Goal: Transaction & Acquisition: Purchase product/service

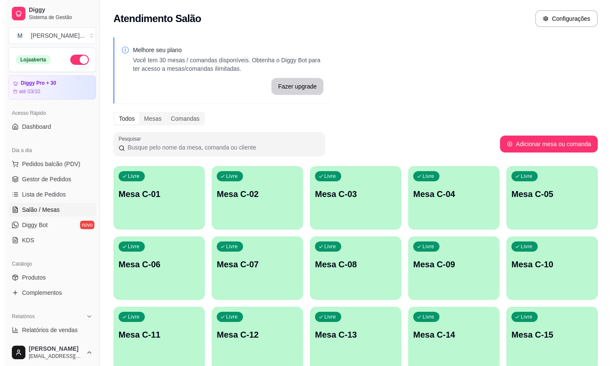
scroll to position [249, 0]
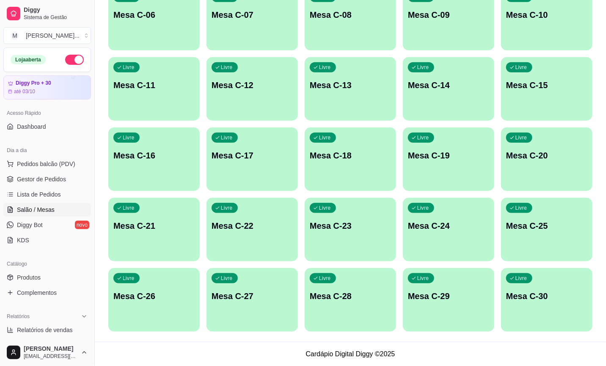
click at [535, 293] on p "Mesa C-30" at bounding box center [546, 296] width 81 height 12
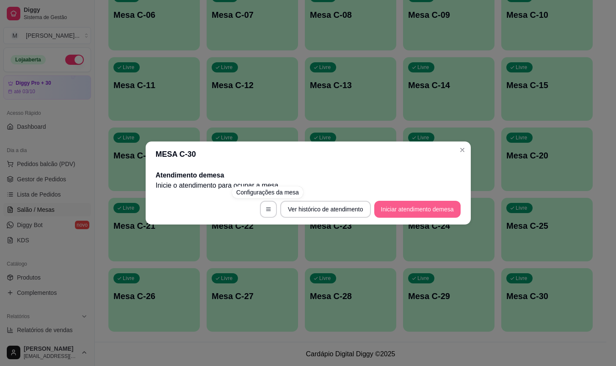
click at [400, 210] on button "Iniciar atendimento de mesa" at bounding box center [417, 209] width 86 height 17
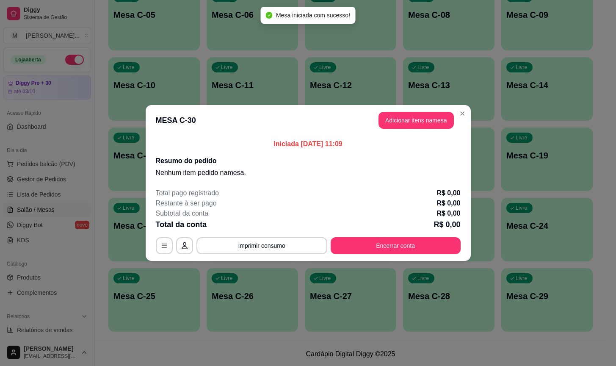
click at [429, 121] on button "Adicionar itens na mesa" at bounding box center [416, 120] width 75 height 17
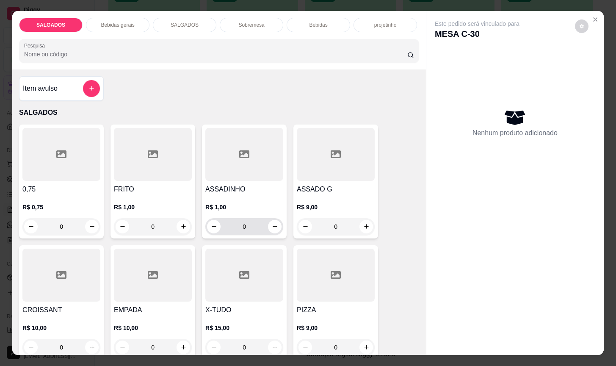
scroll to position [127, 0]
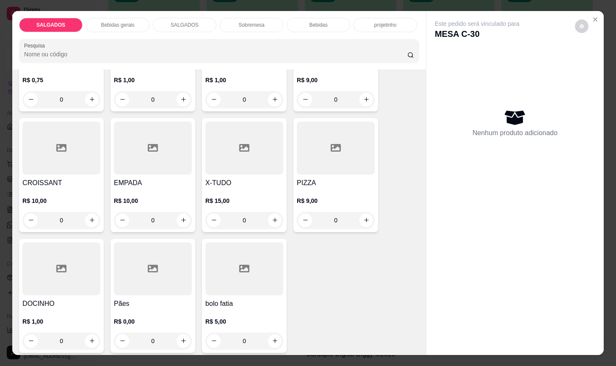
click at [131, 266] on div at bounding box center [153, 268] width 78 height 53
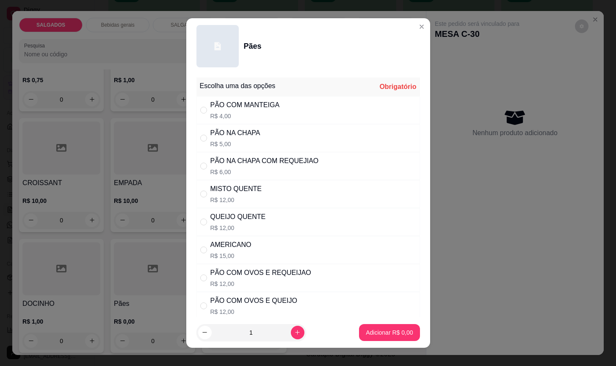
click at [272, 186] on div "MISTO QUENTE R$ 12,00" at bounding box center [308, 194] width 224 height 28
radio input "true"
click at [387, 328] on p "Adicionar R$ 12,00" at bounding box center [387, 332] width 49 height 8
type input "1"
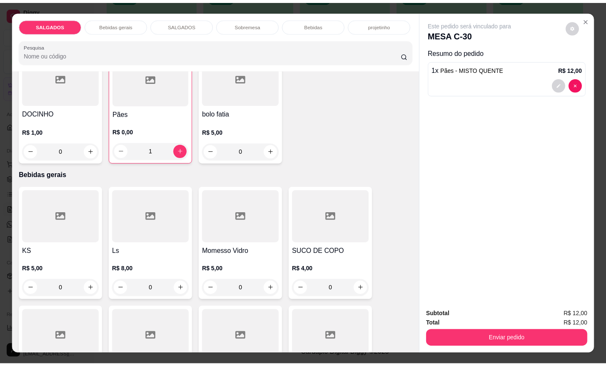
scroll to position [381, 0]
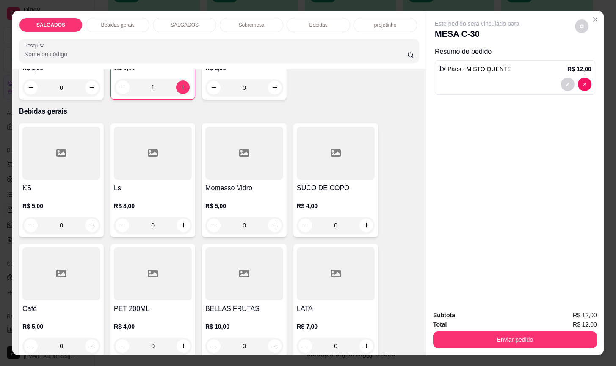
click at [49, 269] on div at bounding box center [61, 273] width 78 height 53
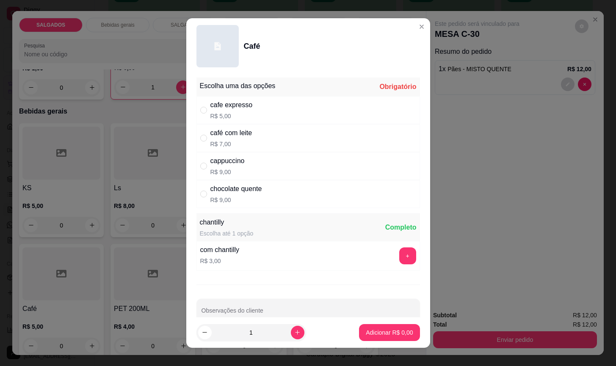
click at [265, 147] on div "café com leite R$ 7,00" at bounding box center [308, 138] width 224 height 28
radio input "true"
click at [360, 338] on button "Adicionar R$ 7,00" at bounding box center [389, 332] width 59 height 17
type input "1"
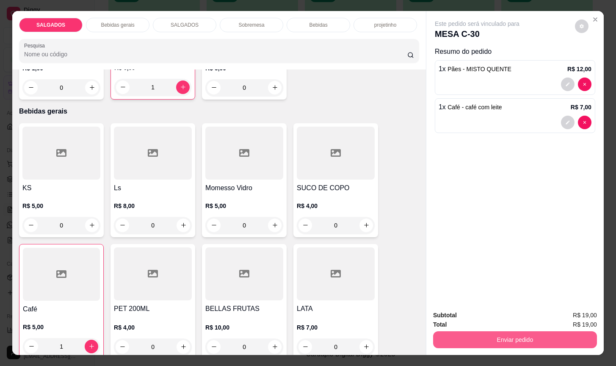
click at [535, 335] on button "Enviar pedido" at bounding box center [515, 339] width 164 height 17
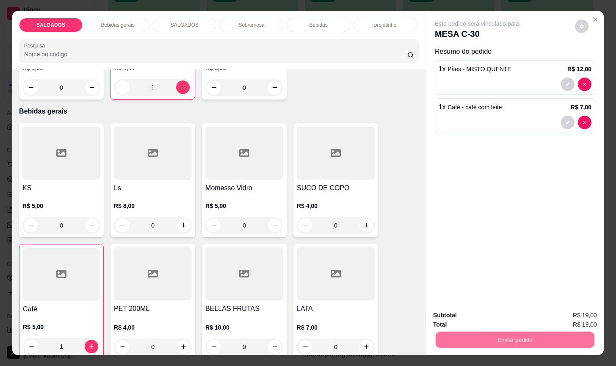
click at [518, 313] on button "Não registrar e enviar pedido" at bounding box center [486, 314] width 88 height 16
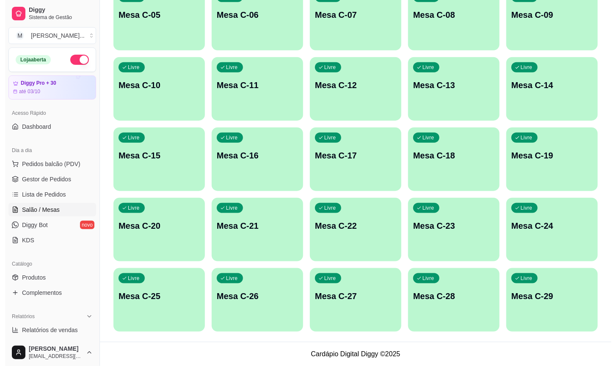
scroll to position [59, 0]
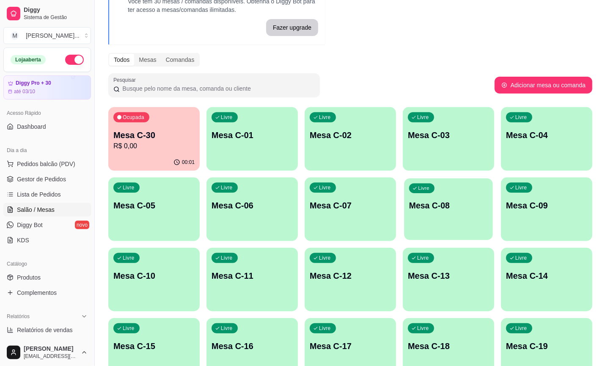
click at [422, 219] on div "Livre Mesa C-08" at bounding box center [448, 204] width 89 height 52
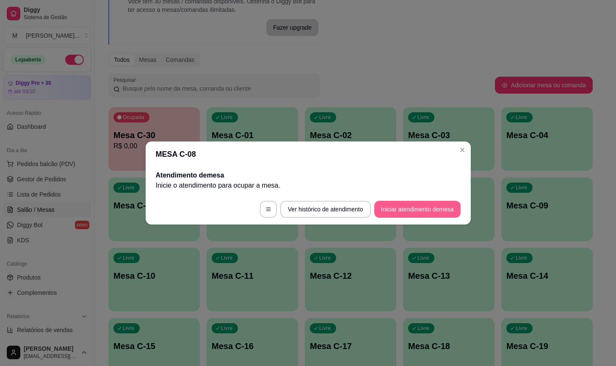
click at [412, 205] on button "Iniciar atendimento de mesa" at bounding box center [417, 209] width 86 height 17
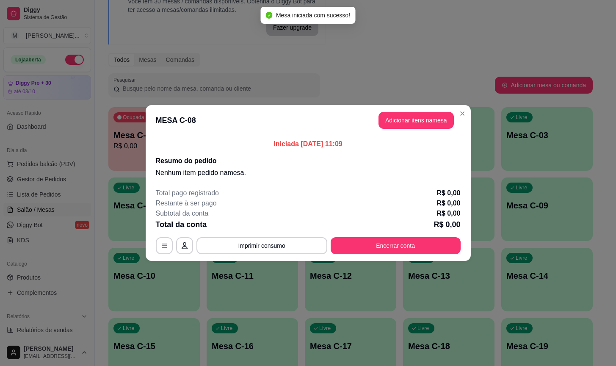
click at [415, 117] on button "Adicionar itens na mesa" at bounding box center [416, 120] width 75 height 17
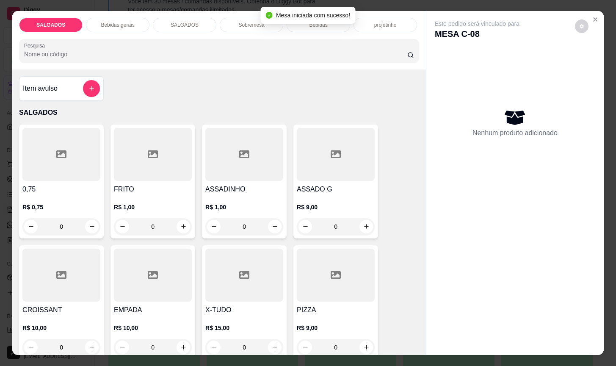
click at [335, 177] on div at bounding box center [336, 154] width 78 height 53
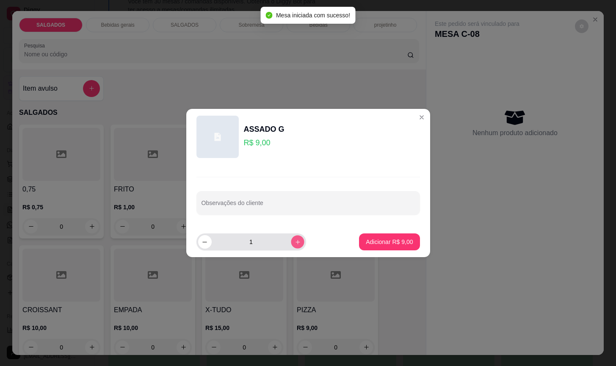
click at [294, 243] on icon "increase-product-quantity" at bounding box center [297, 242] width 6 height 6
type input "3"
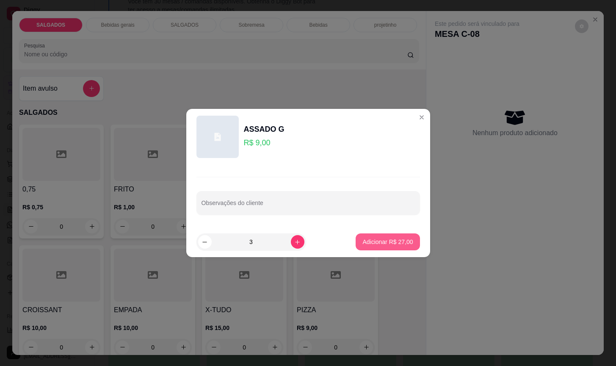
click at [363, 241] on p "Adicionar R$ 27,00" at bounding box center [388, 242] width 50 height 8
type input "3"
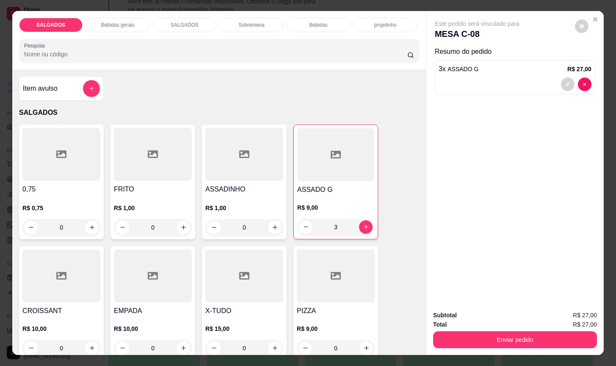
click at [131, 25] on div "Bebidas gerais" at bounding box center [118, 25] width 64 height 14
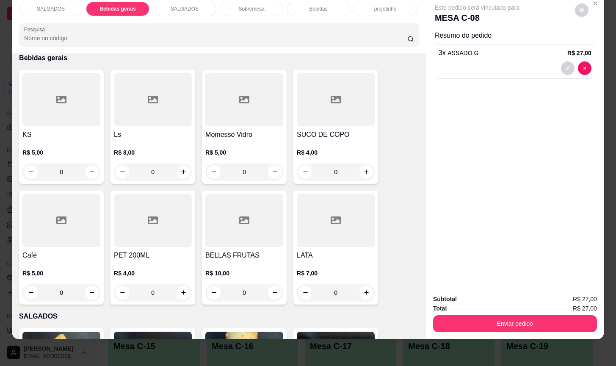
click at [252, 197] on div at bounding box center [244, 220] width 78 height 53
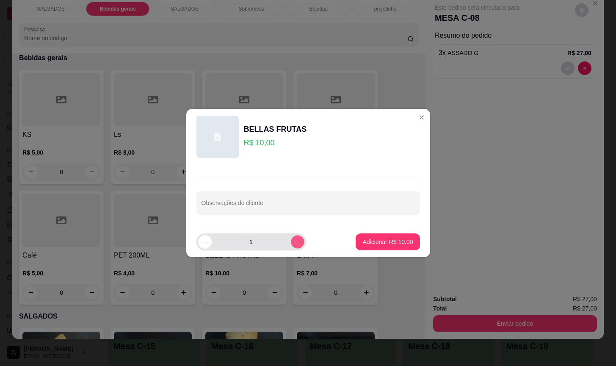
click at [295, 242] on button "increase-product-quantity" at bounding box center [297, 241] width 13 height 13
type input "2"
click at [389, 232] on footer "2 Adicionar R$ 20,00" at bounding box center [308, 242] width 244 height 30
click at [389, 252] on footer "2 Adicionar R$ 20,00" at bounding box center [308, 242] width 244 height 30
click at [380, 252] on footer "2 Adicionar R$ 20,00" at bounding box center [308, 242] width 244 height 30
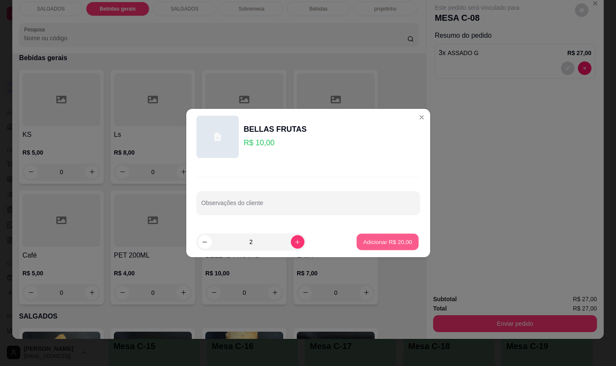
click at [380, 246] on p "Adicionar R$ 20,00" at bounding box center [387, 242] width 49 height 8
type input "2"
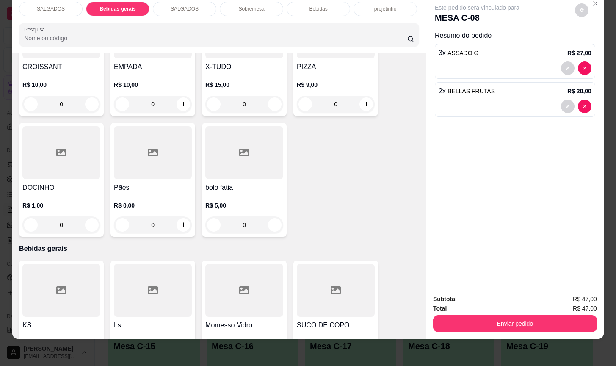
scroll to position [37, 0]
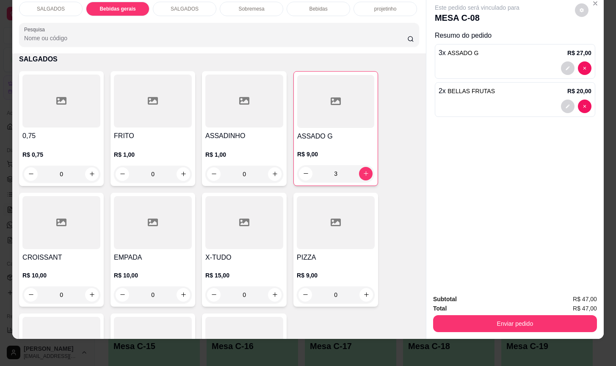
click at [313, 3] on div "Bebidas" at bounding box center [319, 9] width 64 height 14
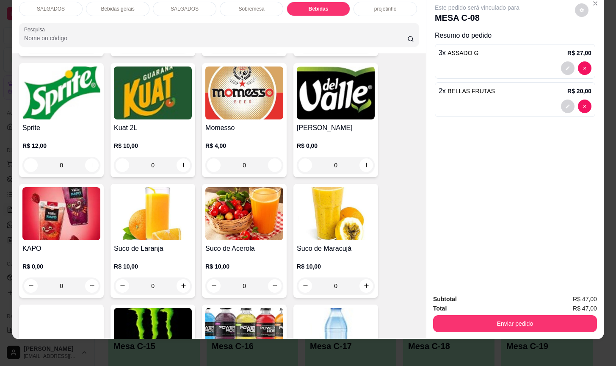
scroll to position [1641, 0]
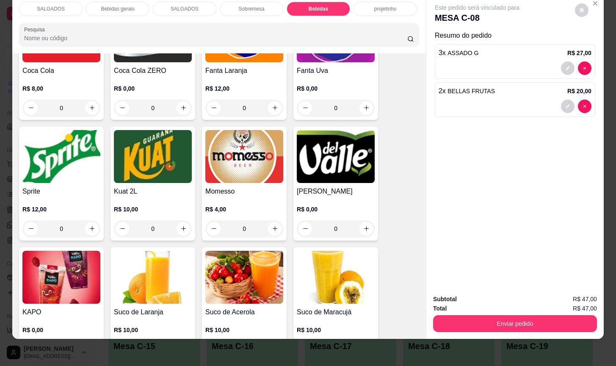
click at [55, 186] on h4 "Sprite" at bounding box center [61, 191] width 78 height 10
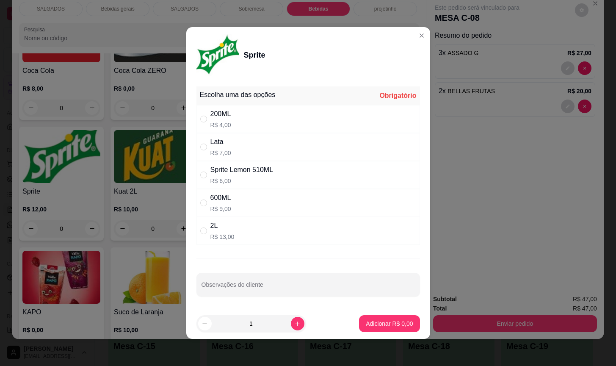
click at [263, 130] on div "200ML R$ 4,00" at bounding box center [308, 119] width 224 height 28
radio input "true"
click at [367, 328] on p "Adicionar R$ 4,00" at bounding box center [389, 323] width 47 height 8
type input "1"
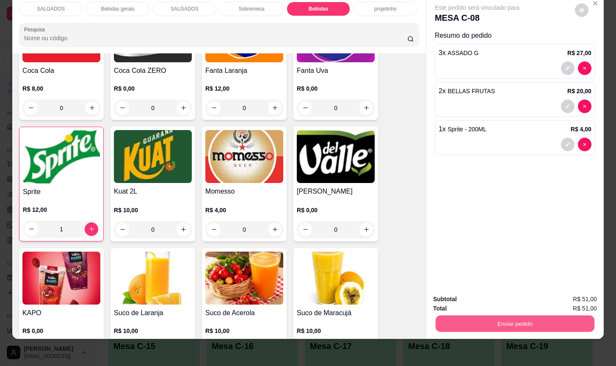
click at [494, 315] on button "Enviar pedido" at bounding box center [515, 323] width 159 height 17
click at [493, 300] on button "Não registrar e enviar pedido" at bounding box center [486, 293] width 88 height 16
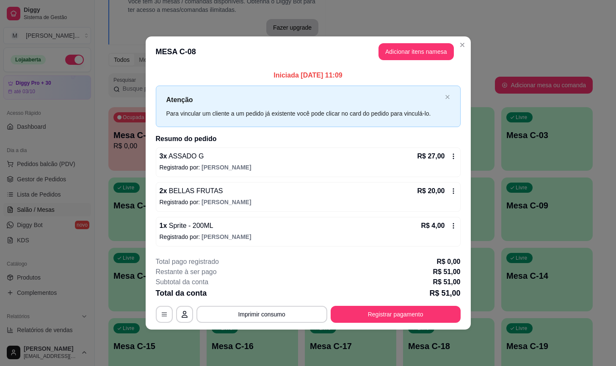
click at [466, 184] on div "Iniciada [DATE] 11:09 Atenção Para vincular um cliente a um pedido já existente…" at bounding box center [308, 158] width 325 height 183
click at [415, 46] on button "Adicionar itens na mesa" at bounding box center [416, 51] width 75 height 17
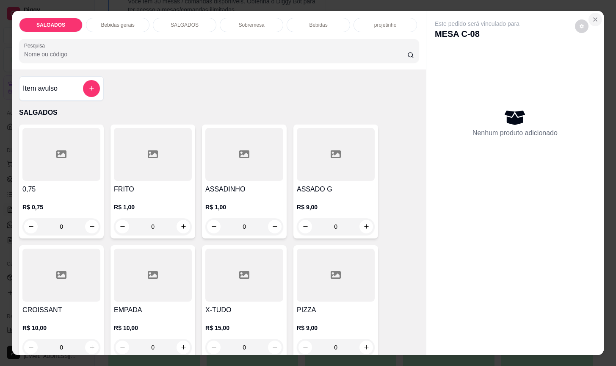
click at [596, 17] on button "Close" at bounding box center [596, 20] width 14 height 14
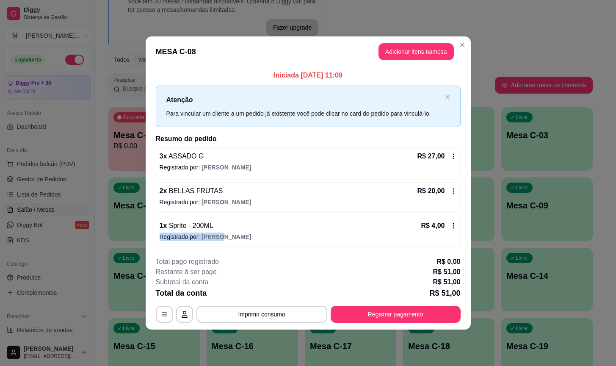
click at [451, 230] on div "1 x Sprite - 200ML R$ 4,00 Registrado por: [PERSON_NAME]" at bounding box center [308, 232] width 305 height 30
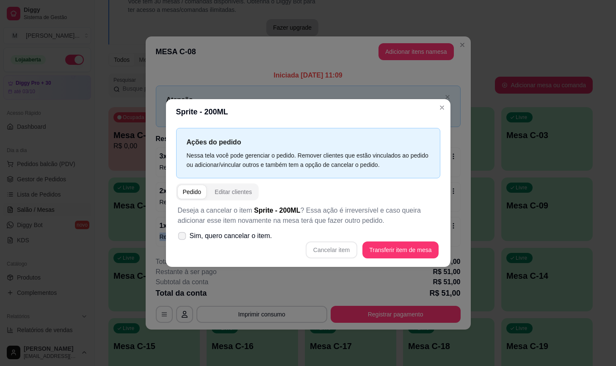
click at [178, 243] on label "Sim, quero cancelar o item." at bounding box center [224, 235] width 101 height 17
click at [192, 239] on span "Sim, quero cancelar o item." at bounding box center [231, 236] width 83 height 10
click at [183, 239] on input "Sim, quero cancelar o item." at bounding box center [180, 241] width 6 height 6
checkbox input "true"
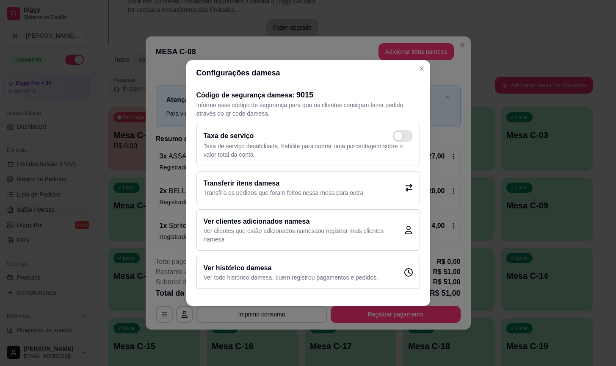
click at [424, 74] on header "Configurações da mesa" at bounding box center [308, 72] width 244 height 25
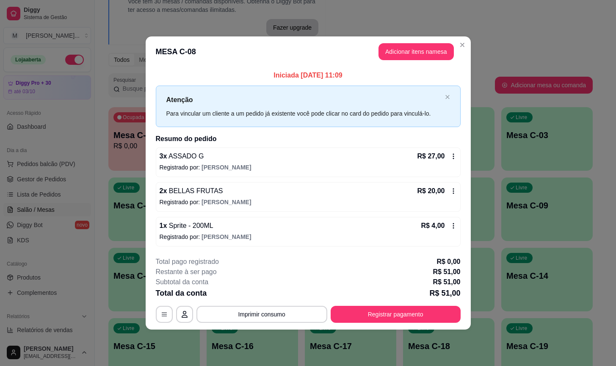
click at [450, 221] on div "R$ 4,00" at bounding box center [439, 226] width 36 height 10
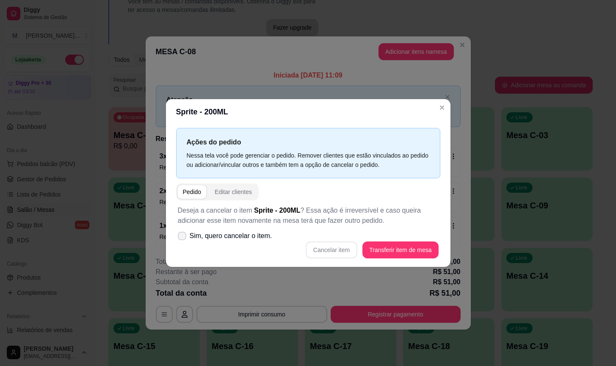
click at [200, 234] on span "Sim, quero cancelar o item." at bounding box center [231, 236] width 83 height 10
click at [183, 238] on input "Sim, quero cancelar o item." at bounding box center [180, 241] width 6 height 6
checkbox input "true"
click at [330, 238] on div "Deseja a cancelar o item Sprite - 200ML ? Essa ação é irreversível e caso queir…" at bounding box center [308, 231] width 264 height 63
click at [332, 244] on button "Cancelar item" at bounding box center [332, 250] width 50 height 17
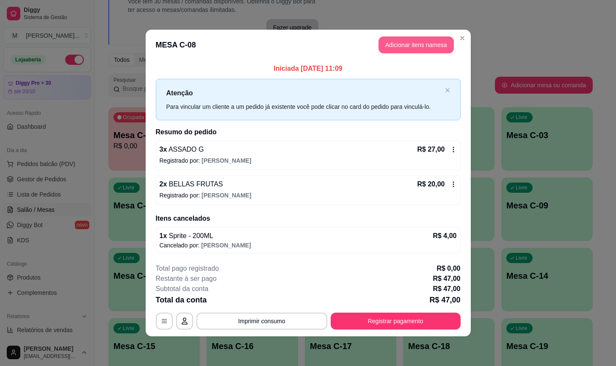
click at [403, 48] on button "Adicionar itens na mesa" at bounding box center [416, 44] width 75 height 17
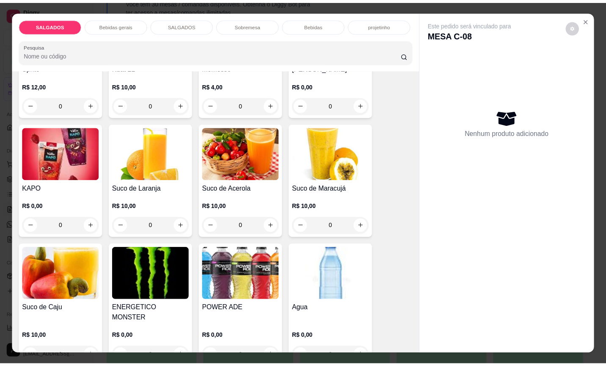
scroll to position [1715, 0]
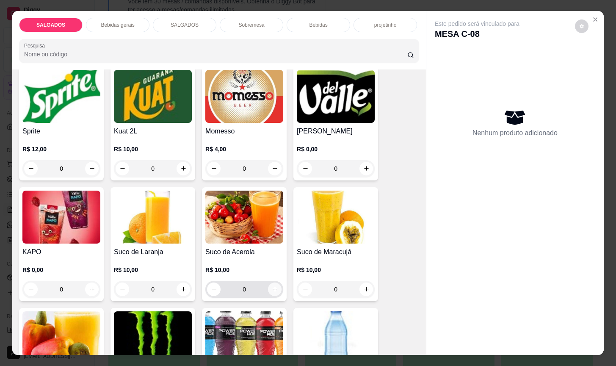
click at [272, 286] on icon "increase-product-quantity" at bounding box center [275, 289] width 6 height 6
type input "1"
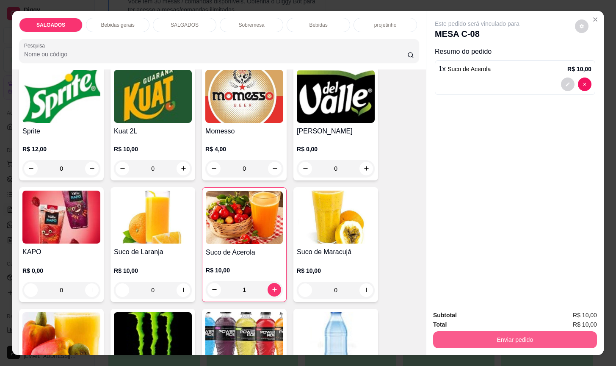
click at [463, 331] on button "Enviar pedido" at bounding box center [515, 339] width 164 height 17
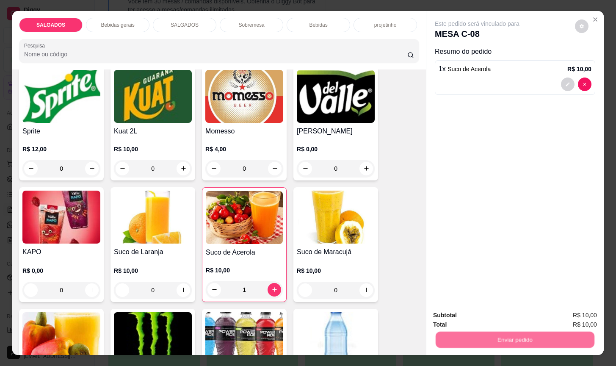
click at [464, 313] on button "Não registrar e enviar pedido" at bounding box center [486, 314] width 88 height 16
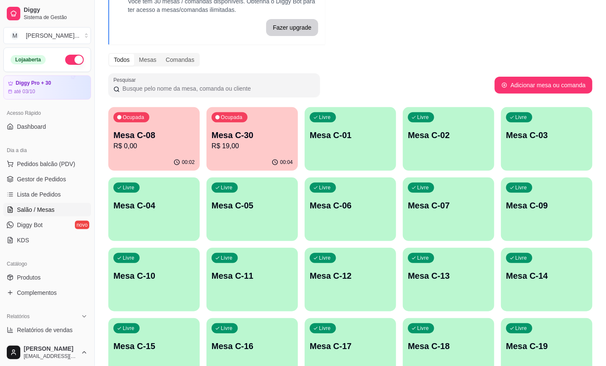
click at [235, 144] on p "R$ 19,00" at bounding box center [252, 146] width 81 height 10
click at [146, 145] on p "R$ 0,00" at bounding box center [154, 146] width 79 height 10
click at [43, 179] on span "Gestor de Pedidos" at bounding box center [41, 179] width 49 height 8
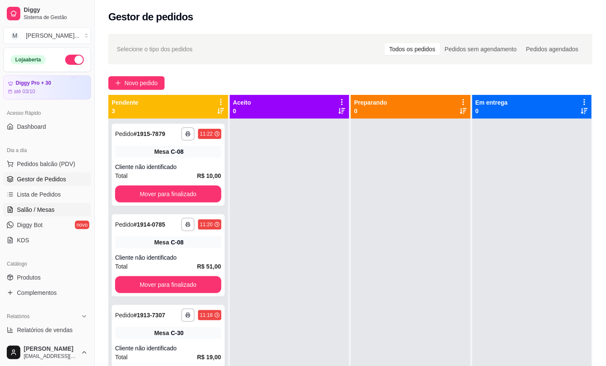
click at [57, 213] on link "Salão / Mesas" at bounding box center [47, 210] width 88 height 14
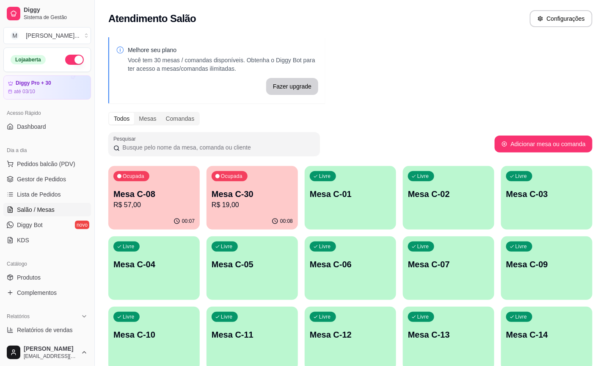
click at [290, 197] on p "Mesa C-30" at bounding box center [252, 194] width 81 height 12
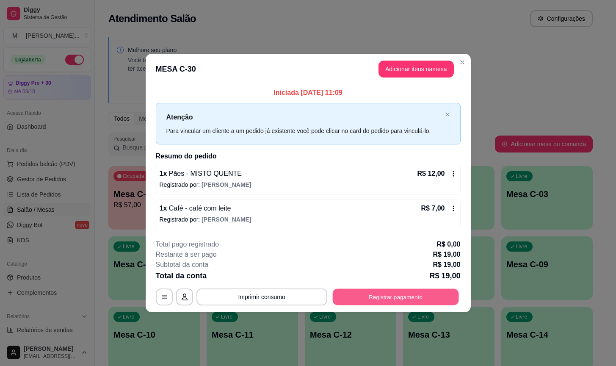
click at [459, 291] on div "**********" at bounding box center [308, 296] width 305 height 17
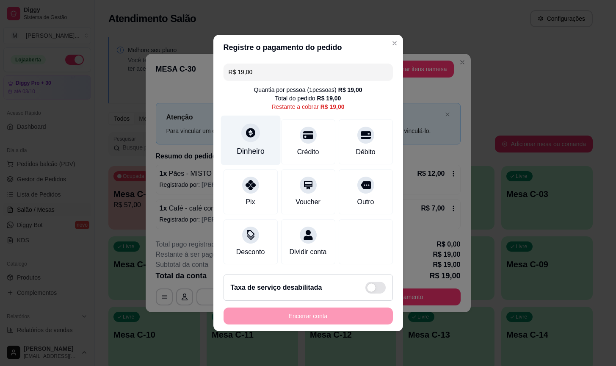
click at [257, 130] on div at bounding box center [250, 132] width 19 height 19
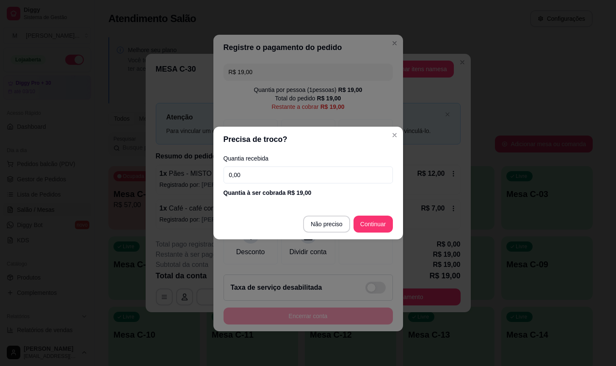
click at [299, 178] on input "0,00" at bounding box center [308, 174] width 169 height 17
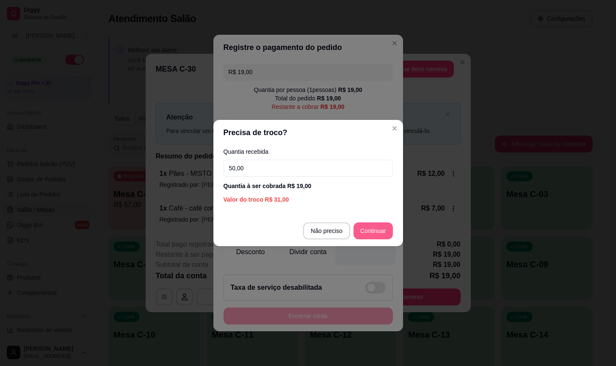
type input "50,00"
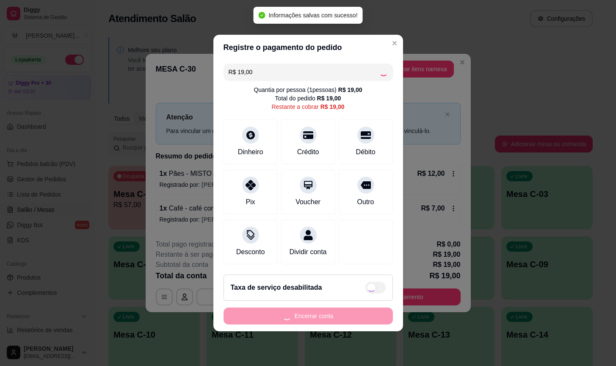
type input "R$ 0,00"
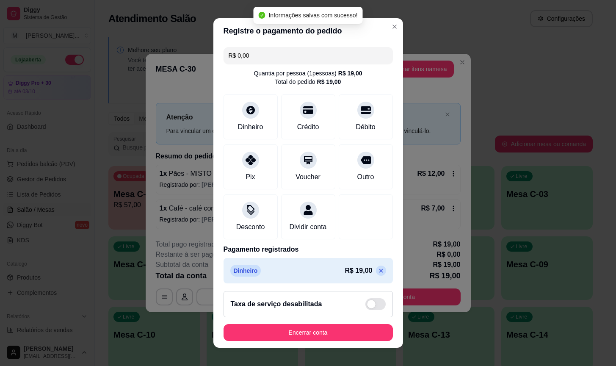
click at [354, 345] on footer "Taxa de serviço desabilitada Encerrar conta" at bounding box center [308, 316] width 190 height 64
click at [356, 338] on button "Encerrar conta" at bounding box center [308, 332] width 169 height 17
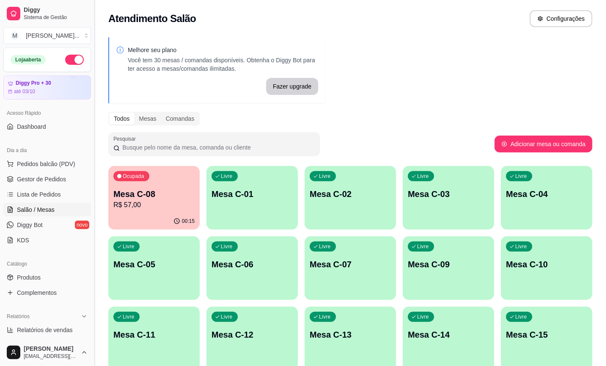
drag, startPoint x: 107, startPoint y: 216, endPoint x: 94, endPoint y: 239, distance: 26.4
click at [111, 215] on div "Melhore seu plano Você tem 30 mesas / comandas disponíveis. Obtenha o Diggy Bot…" at bounding box center [351, 311] width 512 height 559
click at [159, 223] on div "00:15" at bounding box center [153, 221] width 91 height 17
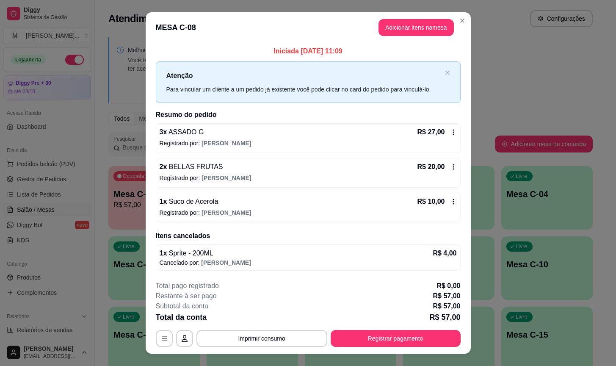
click at [387, 35] on button "Adicionar itens na mesa" at bounding box center [416, 27] width 75 height 17
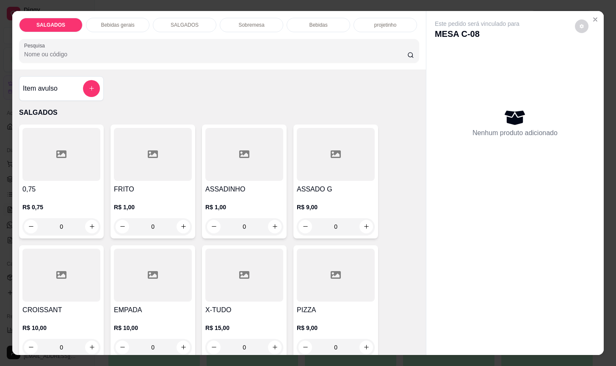
scroll to position [64, 0]
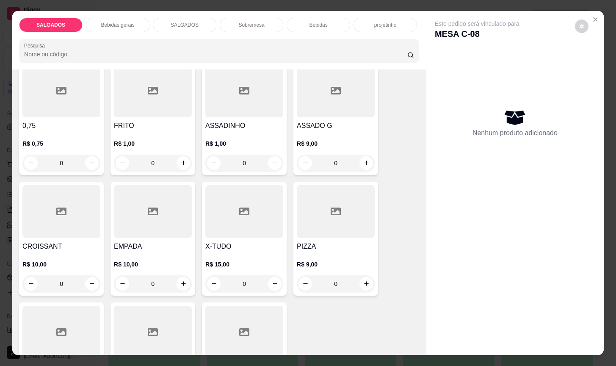
click at [309, 112] on div at bounding box center [336, 90] width 78 height 53
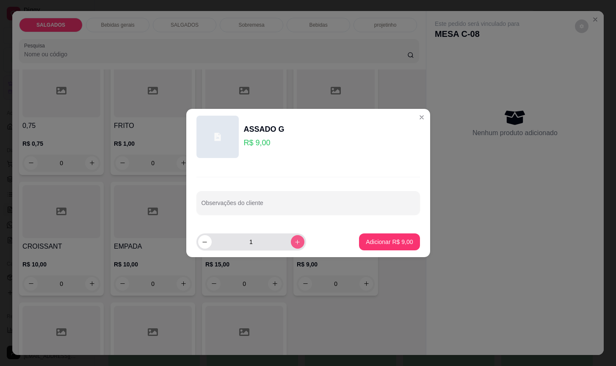
click at [294, 244] on icon "increase-product-quantity" at bounding box center [297, 242] width 6 height 6
type input "2"
click at [363, 243] on p "Adicionar R$ 18,00" at bounding box center [388, 242] width 50 height 8
type input "2"
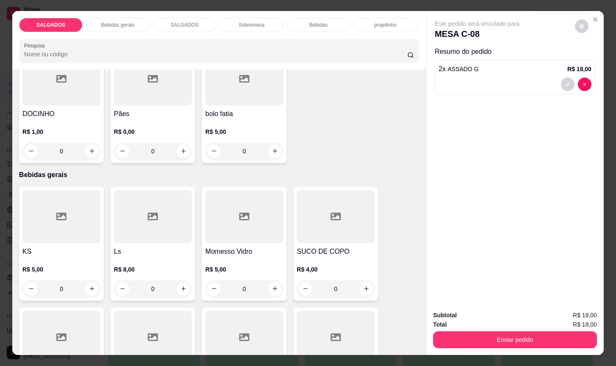
scroll to position [445, 0]
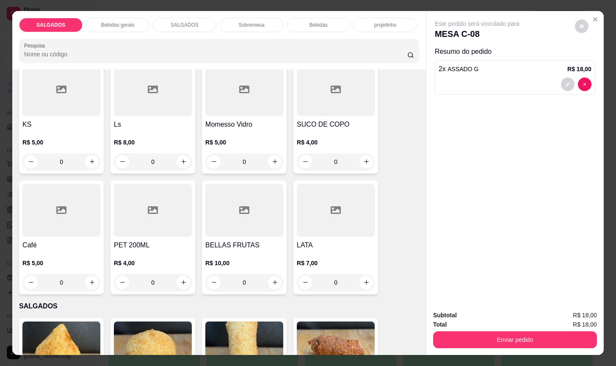
click at [248, 213] on div at bounding box center [244, 210] width 78 height 53
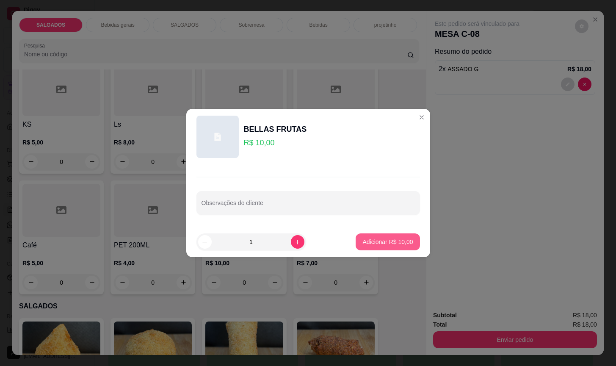
click at [356, 239] on button "Adicionar R$ 10,00" at bounding box center [388, 241] width 64 height 17
type input "1"
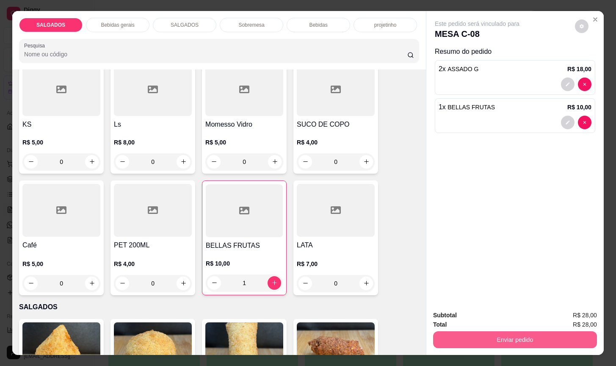
click at [482, 331] on button "Enviar pedido" at bounding box center [515, 339] width 164 height 17
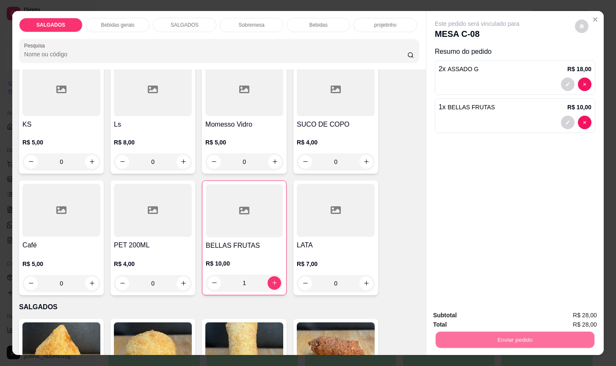
click at [455, 318] on button "Não registrar e enviar pedido" at bounding box center [486, 314] width 88 height 16
